Goal: Transaction & Acquisition: Purchase product/service

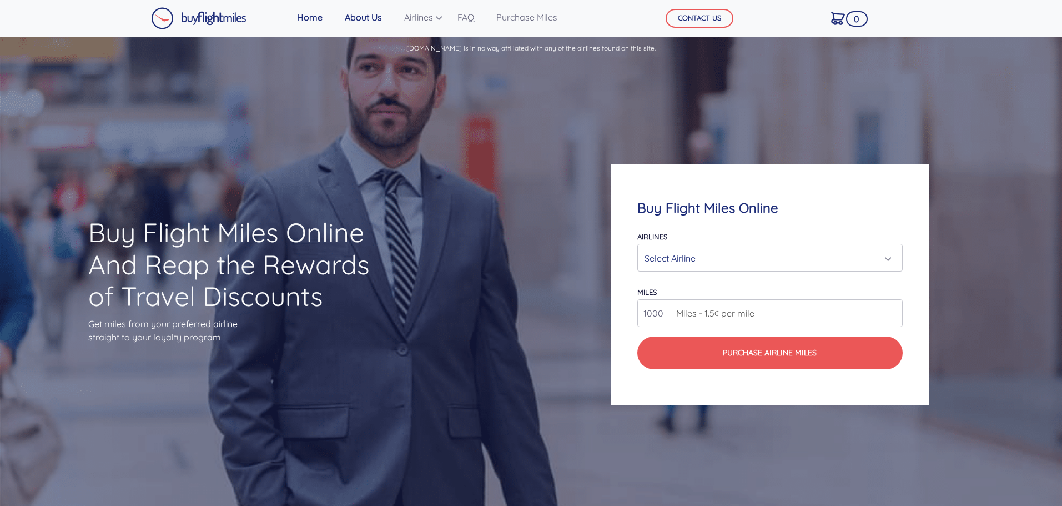
click at [360, 14] on link "About Us" at bounding box center [363, 17] width 46 height 22
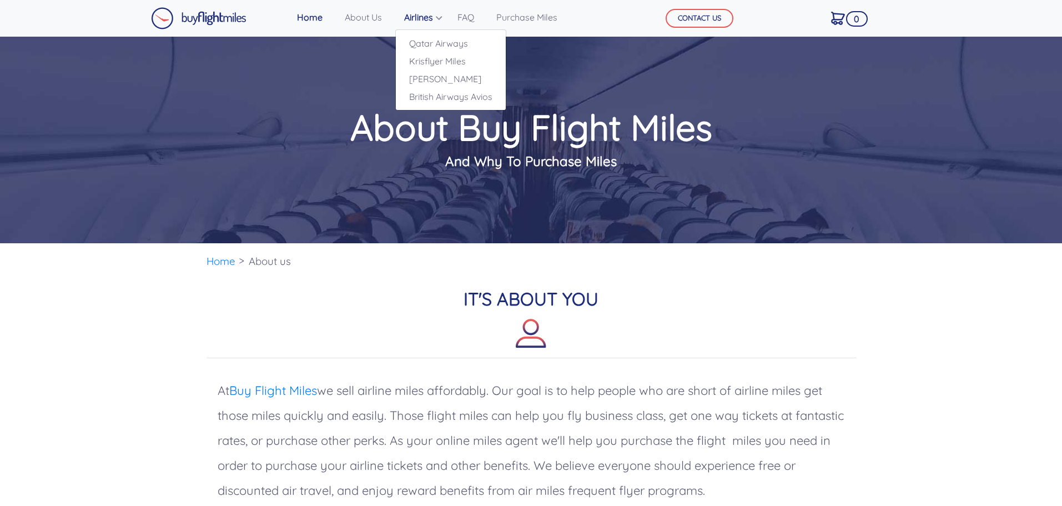
click at [423, 13] on link "Airlines" at bounding box center [420, 17] width 40 height 22
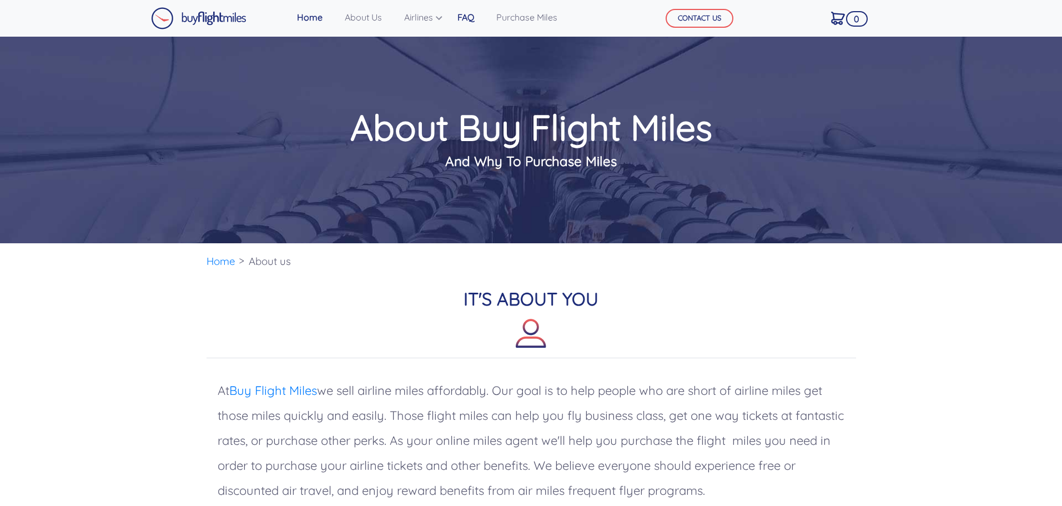
click at [465, 16] on link "FAQ" at bounding box center [466, 17] width 26 height 22
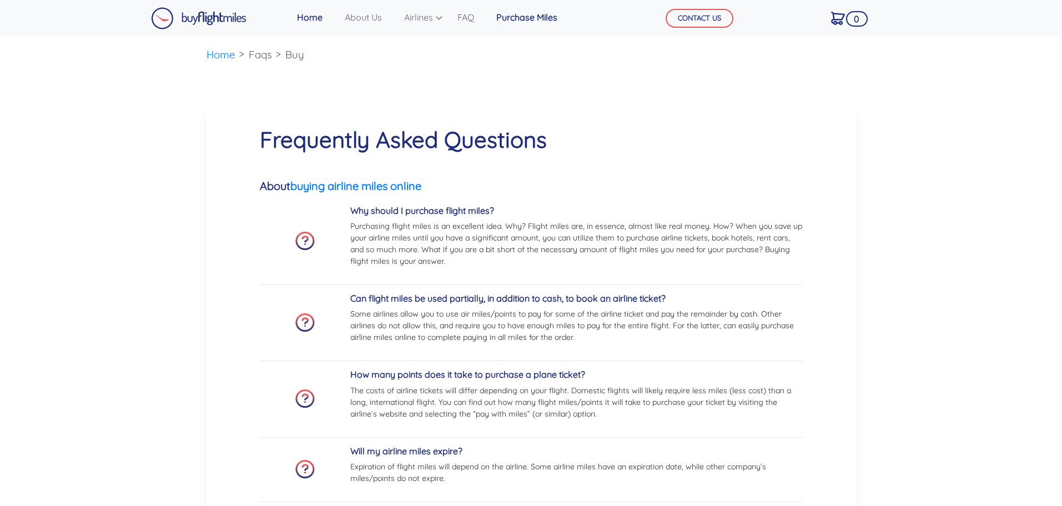
click at [531, 14] on link "Purchase Miles" at bounding box center [527, 17] width 70 height 22
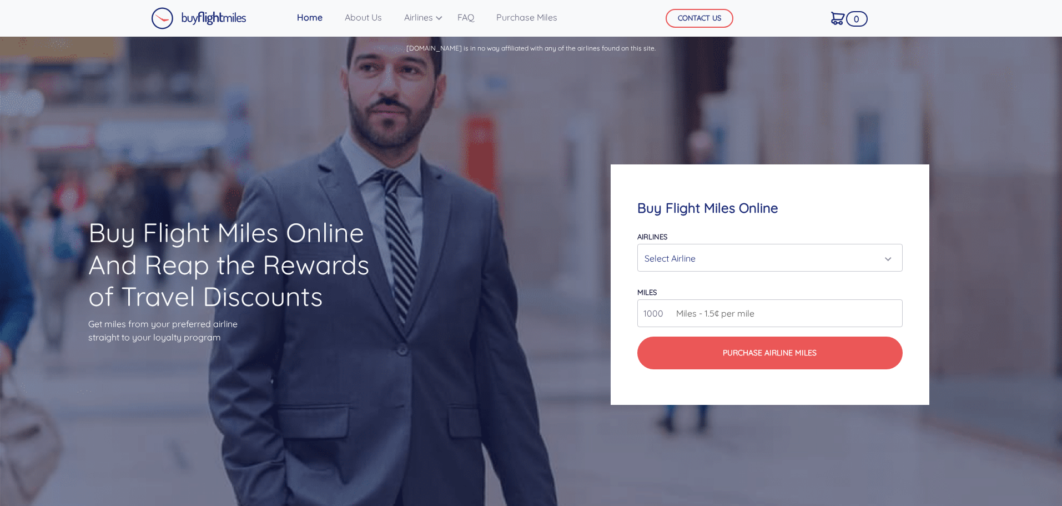
click at [221, 18] on img at bounding box center [198, 18] width 95 height 22
click at [177, 23] on img at bounding box center [198, 18] width 95 height 22
click at [464, 13] on link "FAQ" at bounding box center [466, 17] width 26 height 22
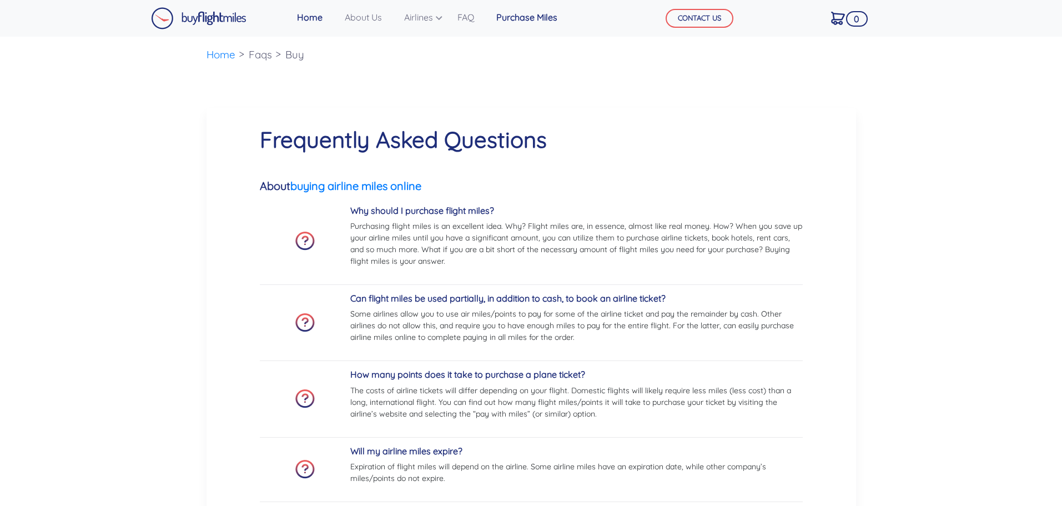
click at [515, 18] on link "Purchase Miles" at bounding box center [527, 17] width 70 height 22
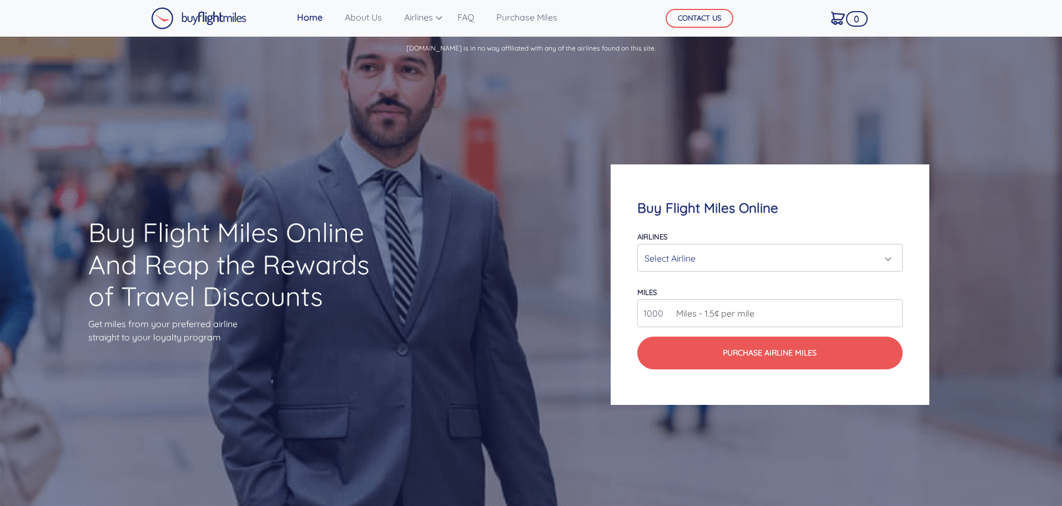
click at [203, 19] on img at bounding box center [198, 18] width 95 height 22
click at [845, 22] on img at bounding box center [838, 18] width 14 height 13
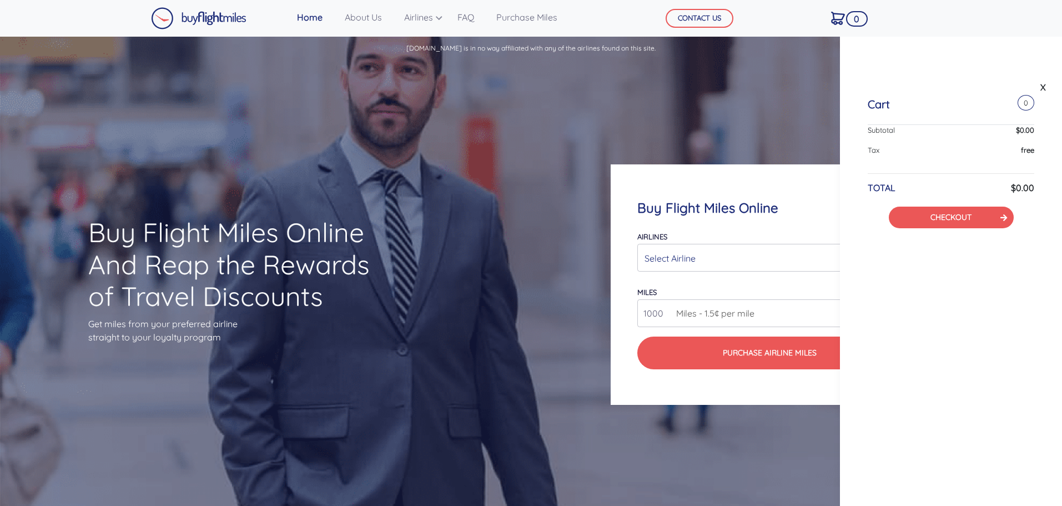
click at [845, 22] on img at bounding box center [838, 18] width 14 height 13
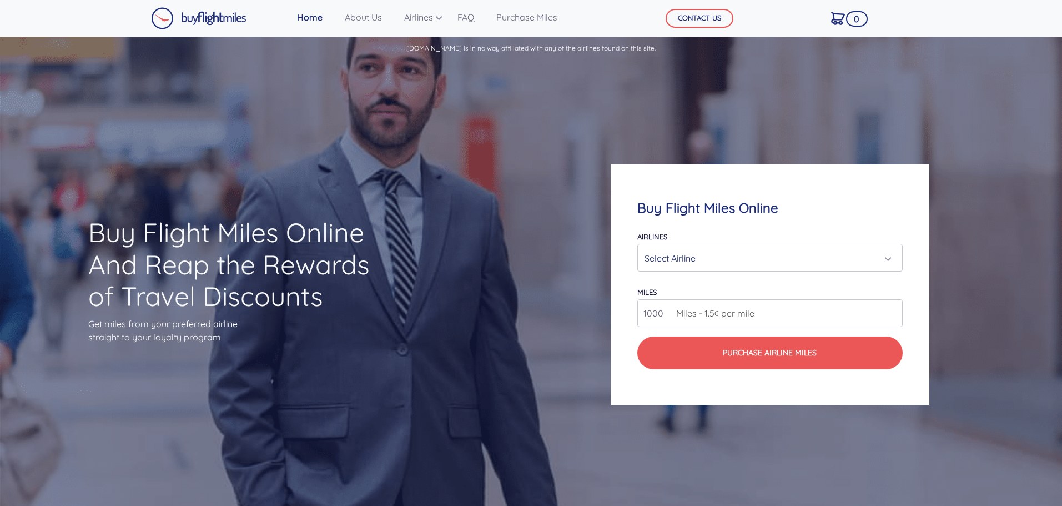
click at [845, 22] on img at bounding box center [838, 18] width 14 height 13
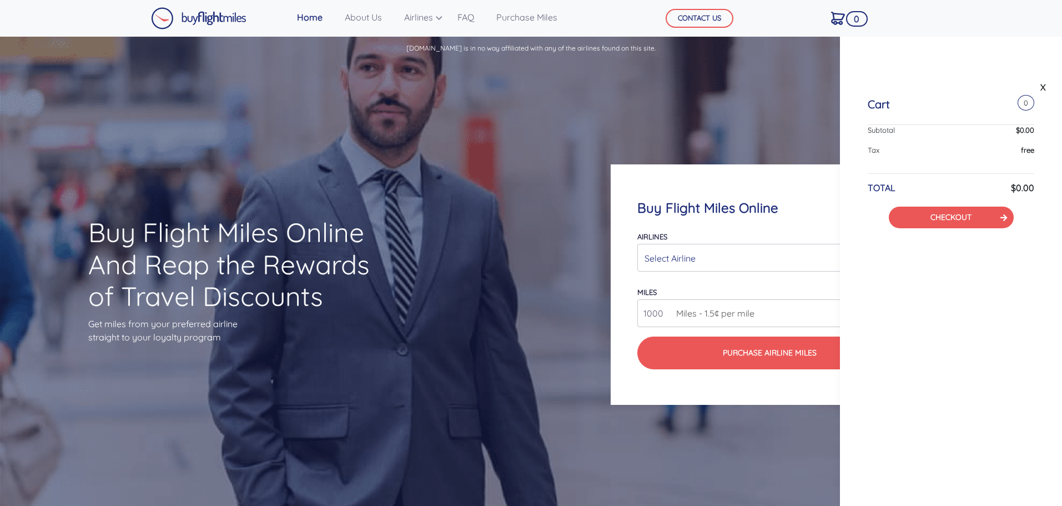
click at [845, 22] on img at bounding box center [838, 18] width 14 height 13
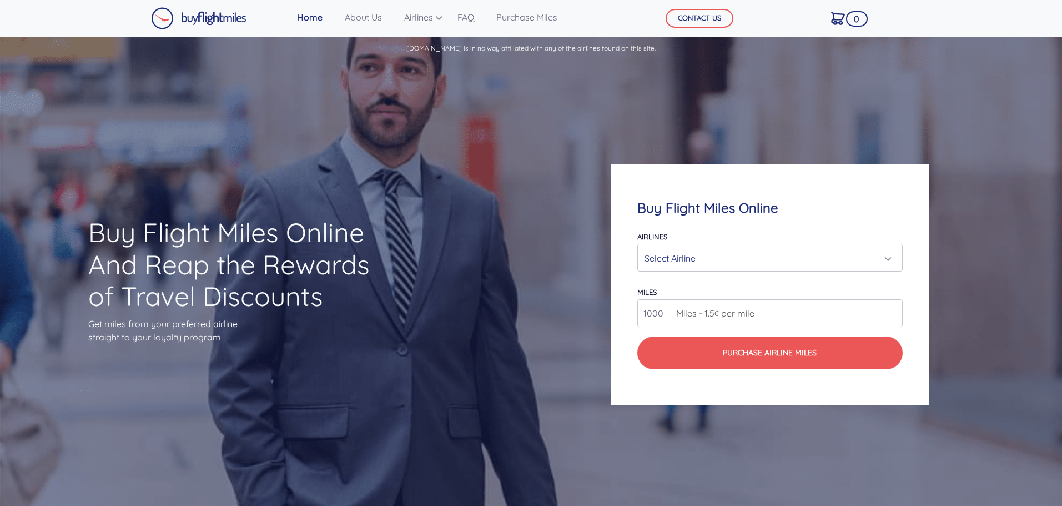
click at [466, 46] on p "[DOMAIN_NAME] is in no way affiliated with any of the airlines found on this si…" at bounding box center [531, 45] width 1062 height 17
click at [435, 102] on div "Buy Flight Miles Online And Reap the Rewards of Travel Discounts Get miles from…" at bounding box center [531, 284] width 1062 height 445
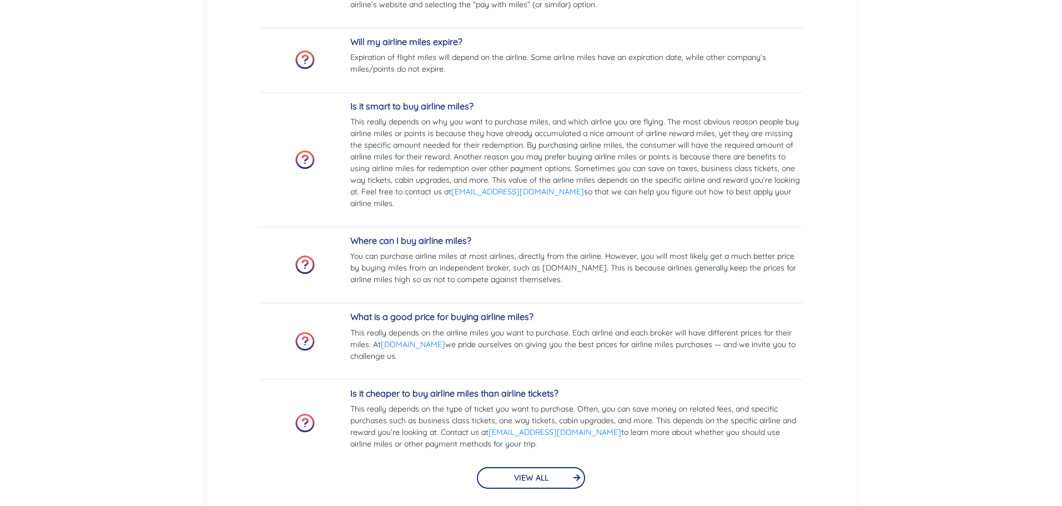
scroll to position [2626, 0]
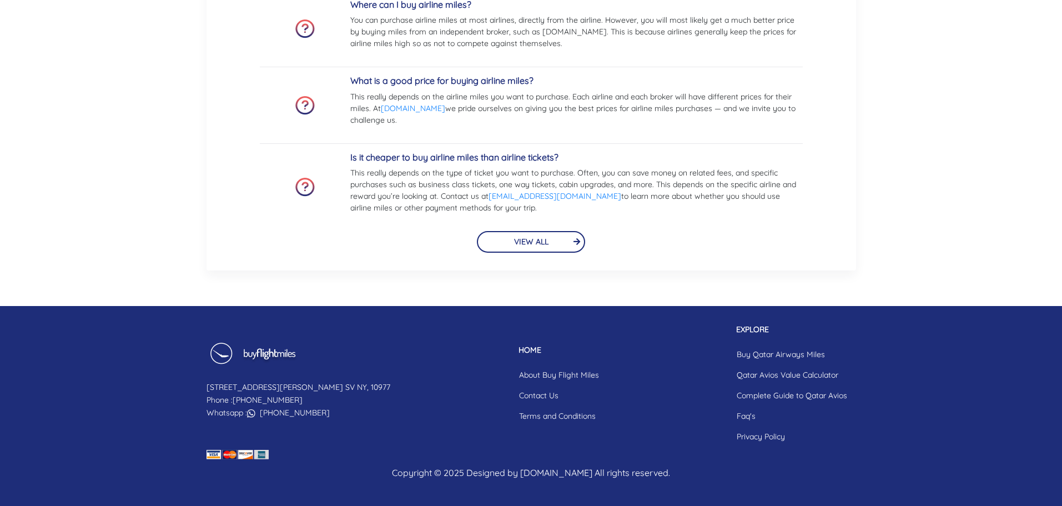
click at [226, 454] on img at bounding box center [238, 454] width 62 height 9
click at [230, 391] on p "147 Clinton Ln. SV NY, 10977 Phone : 855-345-3500 Whatsapp : +19087181082" at bounding box center [299, 400] width 184 height 38
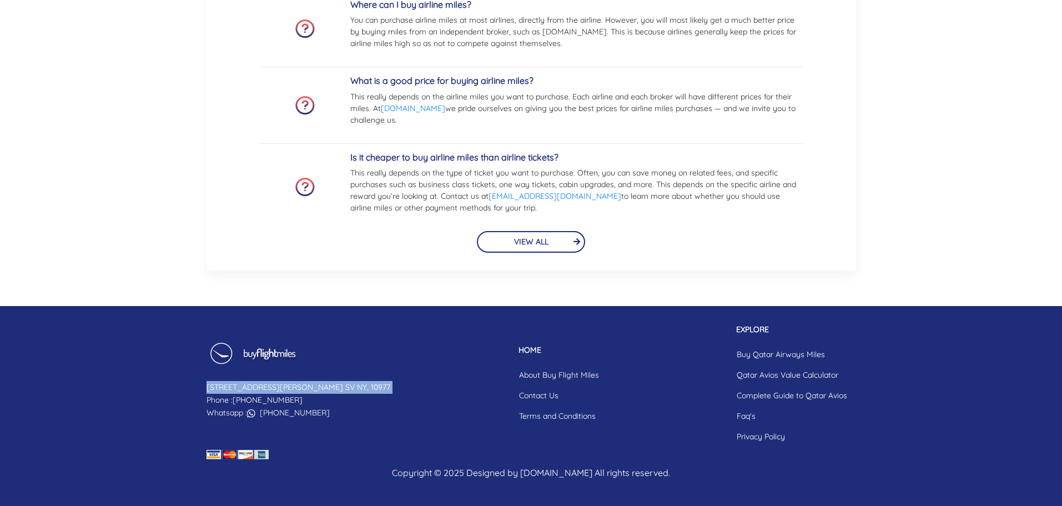
click at [184, 392] on footer "147 Clinton Ln. SV NY, 10977 Phone : 855-345-3500 Whatsapp : +19087181082 HOME …" at bounding box center [531, 406] width 1062 height 200
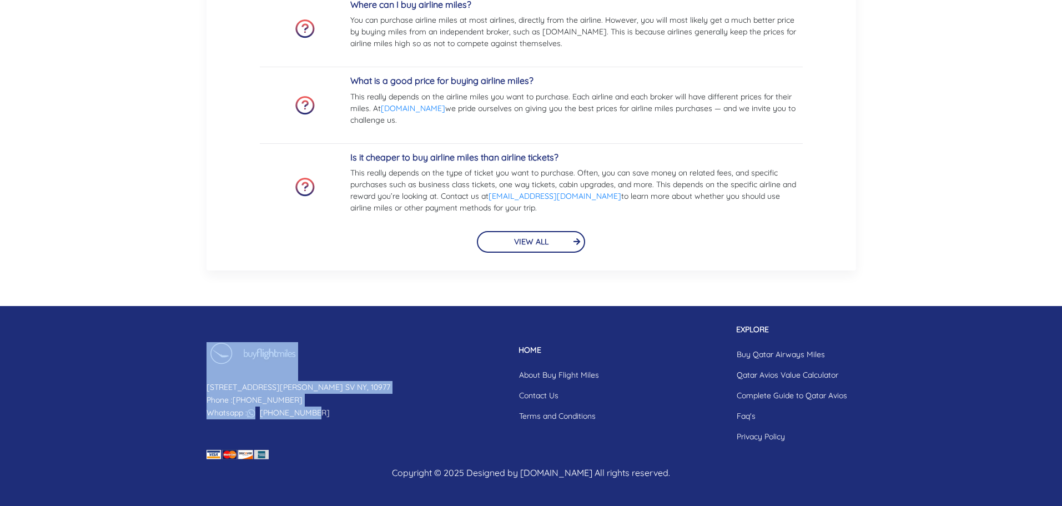
drag, startPoint x: 185, startPoint y: 377, endPoint x: 365, endPoint y: 416, distance: 183.6
click at [346, 423] on footer "147 Clinton Ln. SV NY, 10977 Phone : 855-345-3500 Whatsapp : +19087181082 HOME …" at bounding box center [531, 406] width 1062 height 200
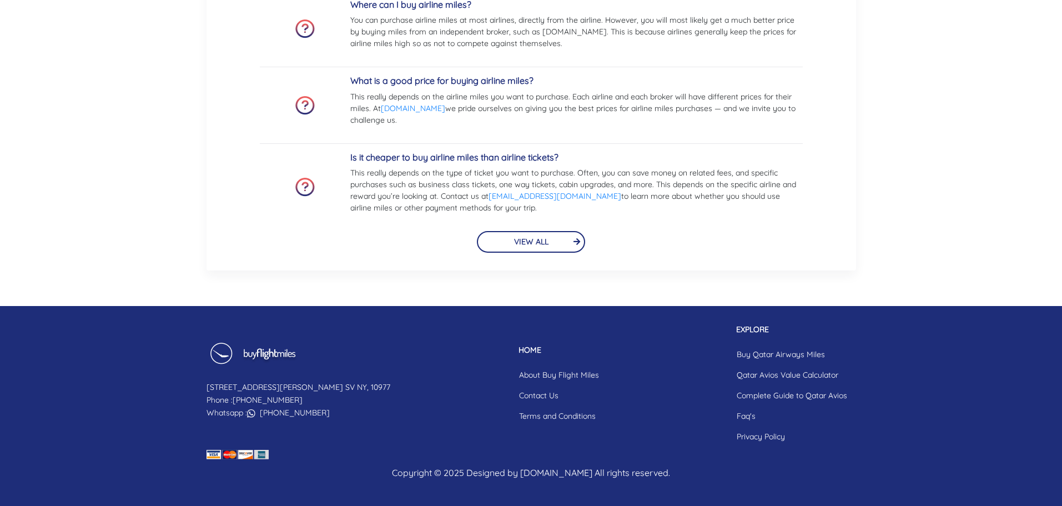
click at [394, 408] on div "147 Clinton Ln. SV NY, 10977 Phone : 855-345-3500 Whatsapp : +19087181082 HOME …" at bounding box center [531, 385] width 666 height 123
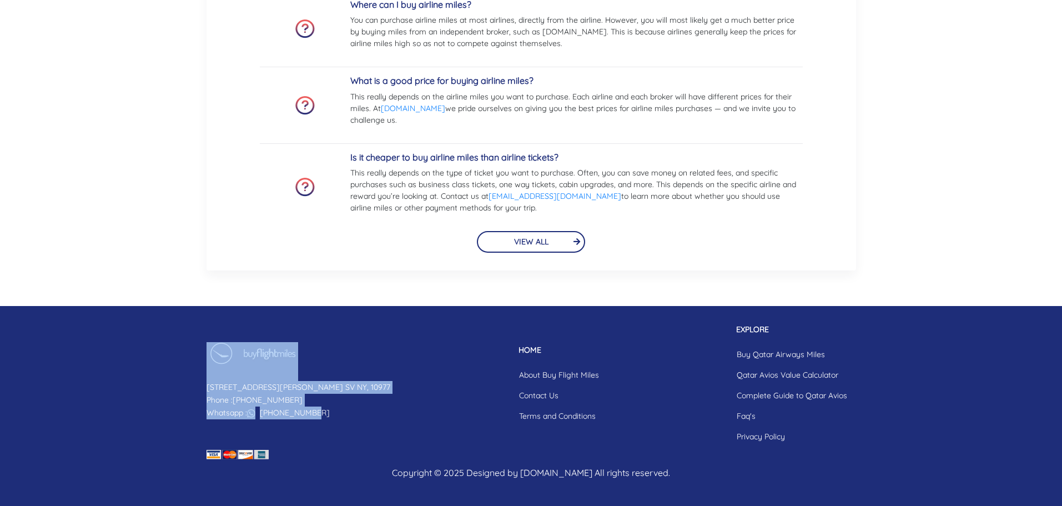
drag, startPoint x: 179, startPoint y: 378, endPoint x: 377, endPoint y: 411, distance: 201.5
click at [377, 411] on footer "147 Clinton Ln. SV NY, 10977 Phone : 855-345-3500 Whatsapp : +19087181082 HOME …" at bounding box center [531, 406] width 1062 height 200
click at [377, 411] on div "147 Clinton Ln. SV NY, 10977 Phone : 855-345-3500 Whatsapp : +19087181082 HOME …" at bounding box center [531, 385] width 666 height 123
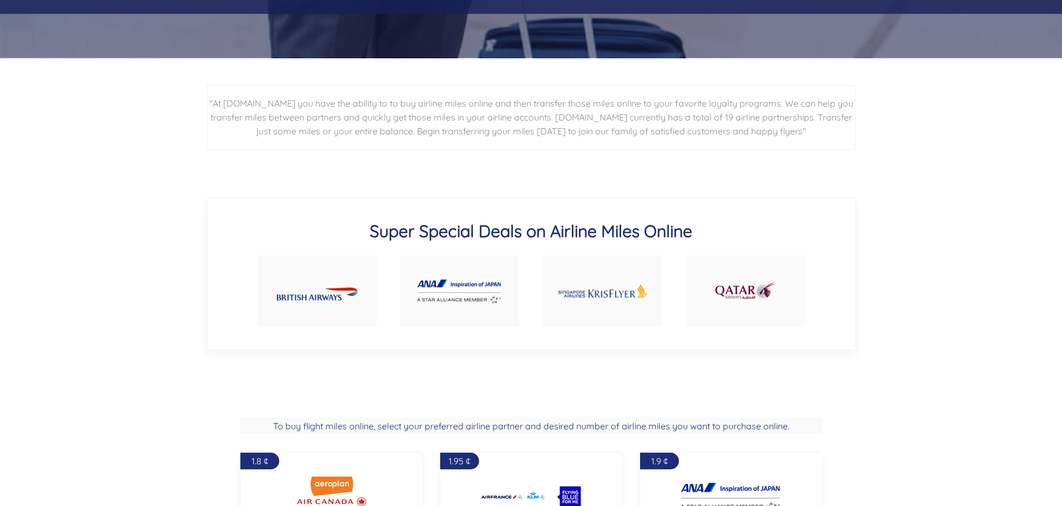
scroll to position [0, 0]
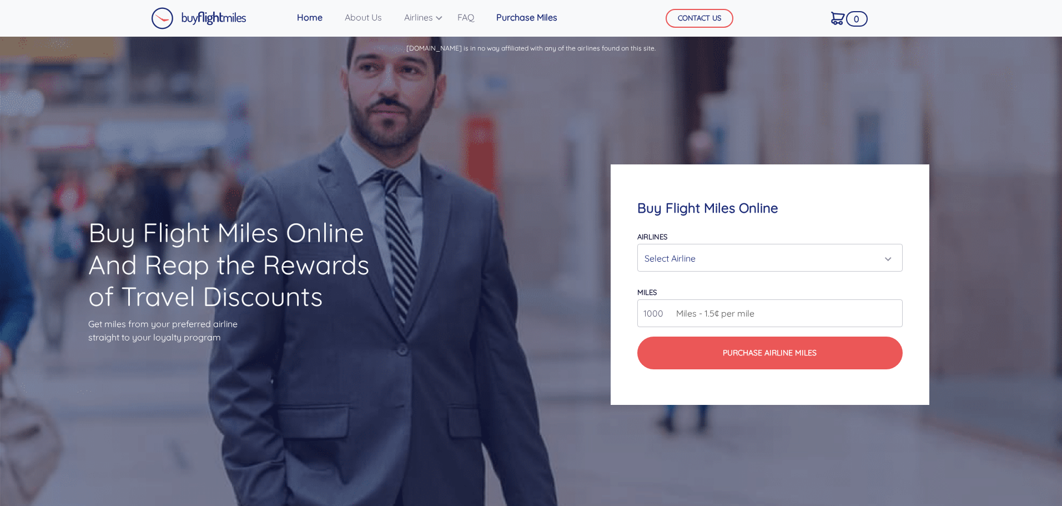
click at [536, 16] on link "Purchase Miles" at bounding box center [527, 17] width 70 height 22
click at [204, 17] on img at bounding box center [198, 18] width 95 height 22
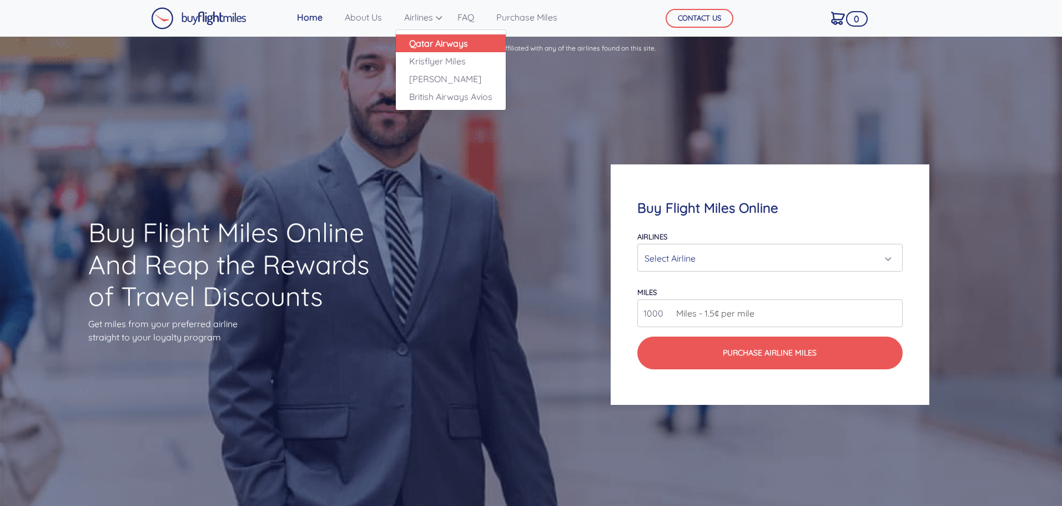
click at [426, 43] on link "Qatar Airways" at bounding box center [451, 43] width 110 height 18
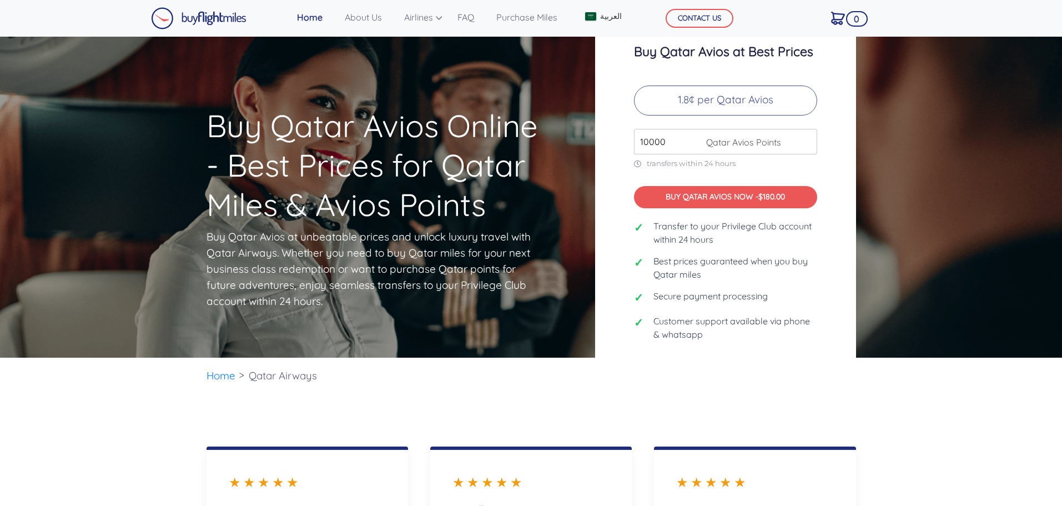
click at [215, 27] on img at bounding box center [198, 18] width 95 height 22
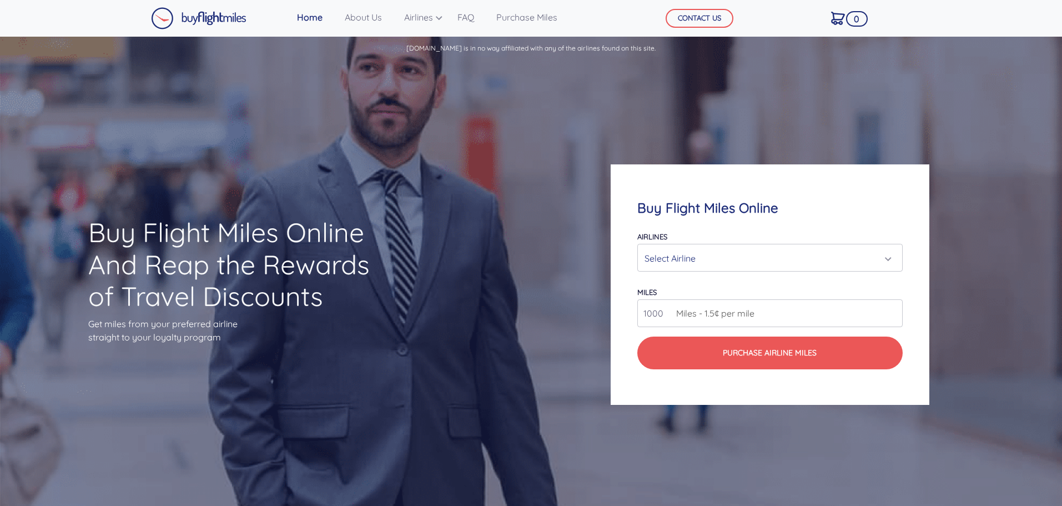
drag, startPoint x: 0, startPoint y: 0, endPoint x: 211, endPoint y: 16, distance: 211.6
click at [211, 16] on img at bounding box center [198, 18] width 95 height 22
click at [193, 23] on img at bounding box center [198, 18] width 95 height 22
click at [201, 17] on img at bounding box center [198, 18] width 95 height 22
click at [220, 18] on img at bounding box center [198, 18] width 95 height 22
